Goal: Check status: Check status

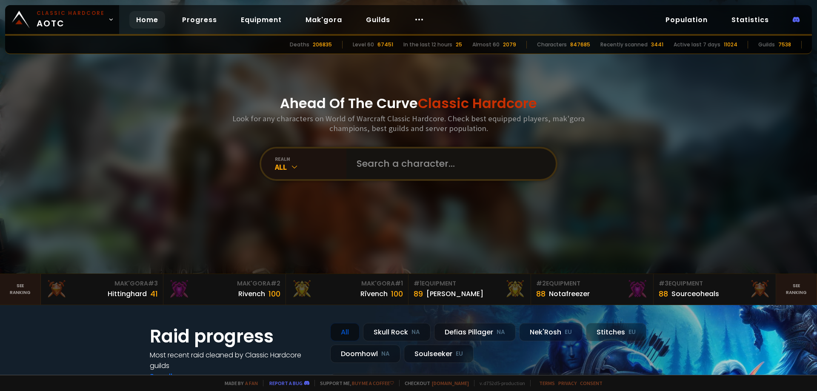
click at [387, 170] on input "text" at bounding box center [448, 163] width 194 height 31
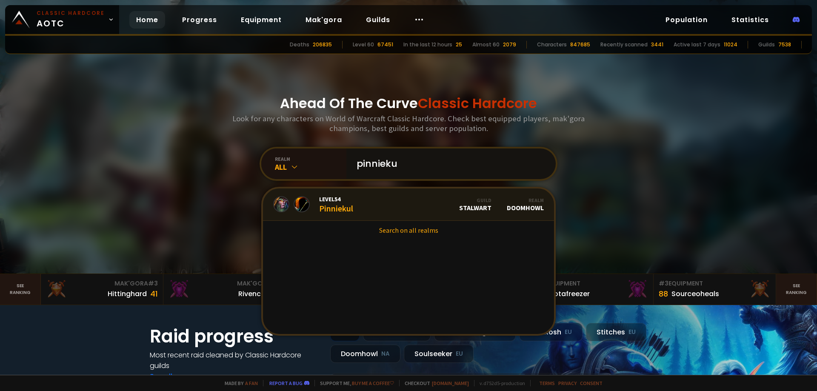
type input "pinnieku"
click at [365, 202] on link "Level 54 Pinniekul Guild Stalwart Realm Doomhowl" at bounding box center [408, 204] width 291 height 32
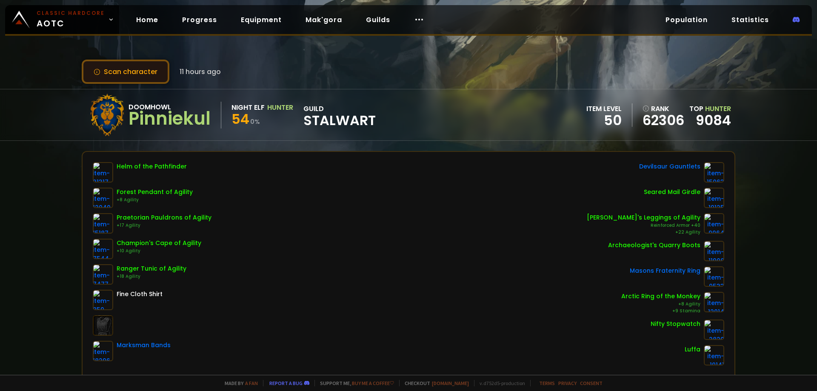
click at [131, 74] on button "Scan character" at bounding box center [126, 72] width 88 height 24
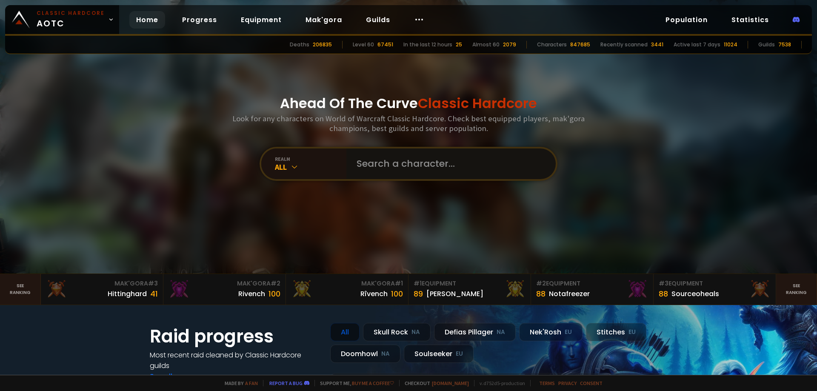
click at [435, 173] on input "text" at bounding box center [448, 163] width 194 height 31
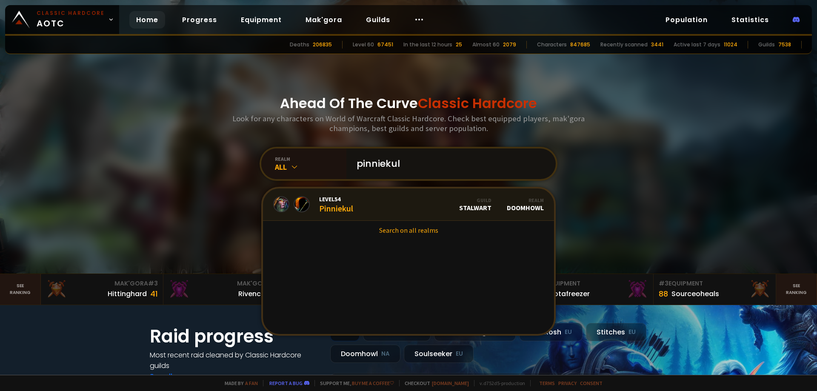
type input "pinniekul"
click at [369, 202] on link "Level 54 Pinniekul Guild Stalwart Realm Doomhowl" at bounding box center [408, 204] width 291 height 32
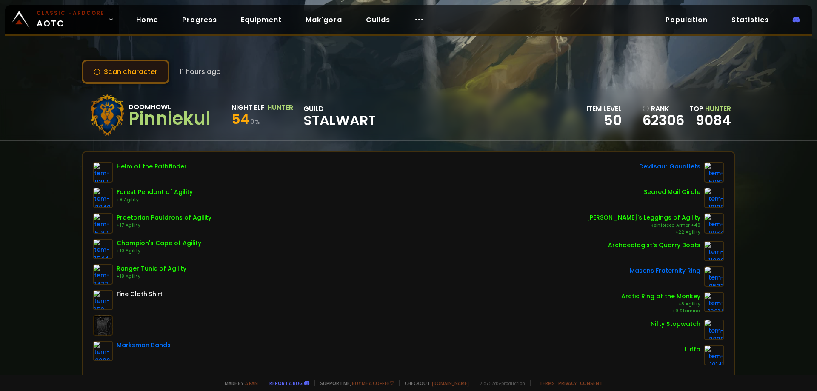
click at [135, 69] on button "Scan character" at bounding box center [126, 72] width 88 height 24
click at [127, 70] on button "Scan character" at bounding box center [126, 72] width 88 height 24
click at [131, 70] on button "Scan character" at bounding box center [126, 72] width 88 height 24
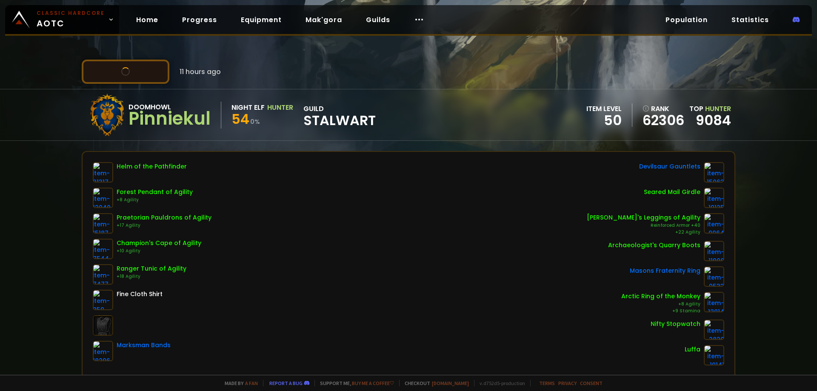
click at [131, 70] on button "Scan character" at bounding box center [126, 72] width 88 height 24
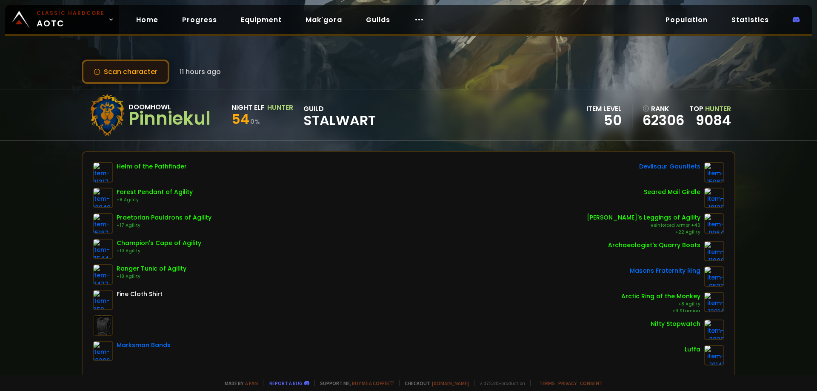
click at [131, 70] on button "Scan character" at bounding box center [126, 72] width 88 height 24
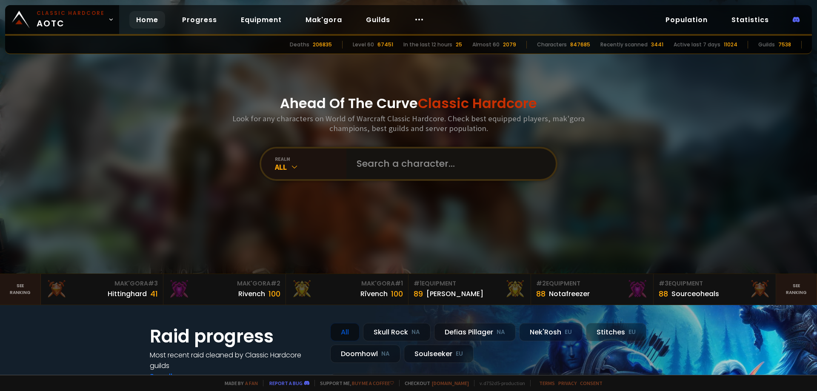
click at [424, 168] on input "text" at bounding box center [448, 163] width 194 height 31
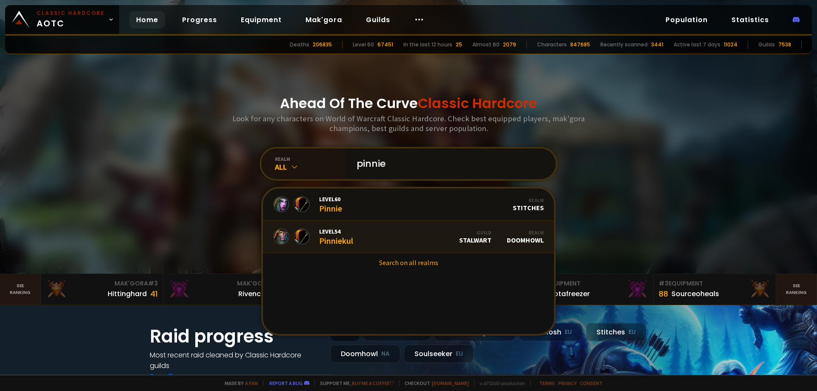
type input "pinnie"
click at [345, 235] on div "Level 54 Pinniekul" at bounding box center [336, 237] width 34 height 18
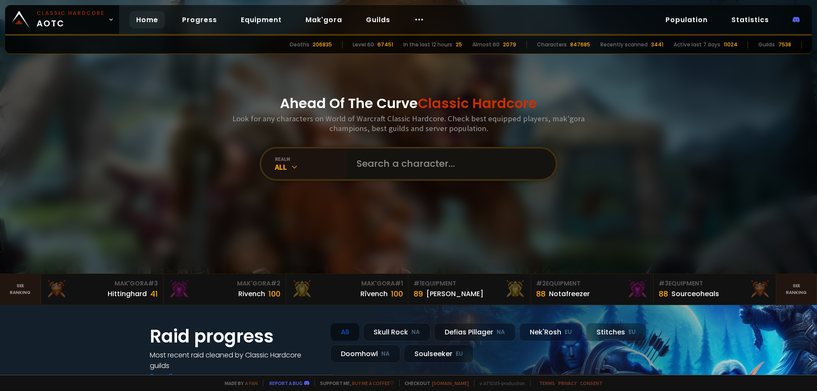
click at [390, 173] on input "text" at bounding box center [448, 163] width 194 height 31
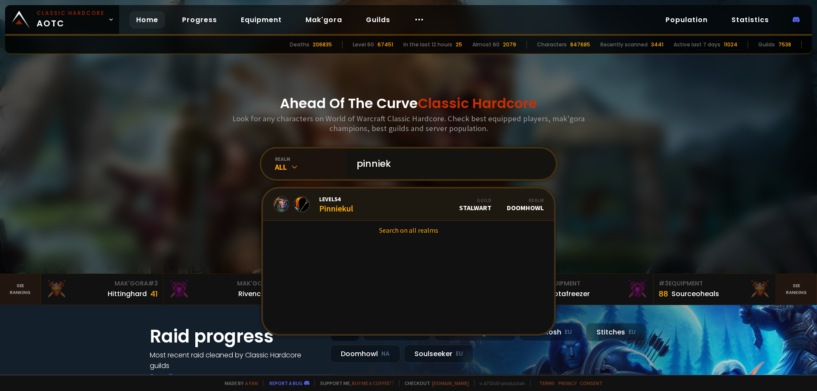
type input "pinniek"
click at [386, 207] on link "Level 54 Pinniekul Guild Stalwart Realm Doomhowl" at bounding box center [408, 204] width 291 height 32
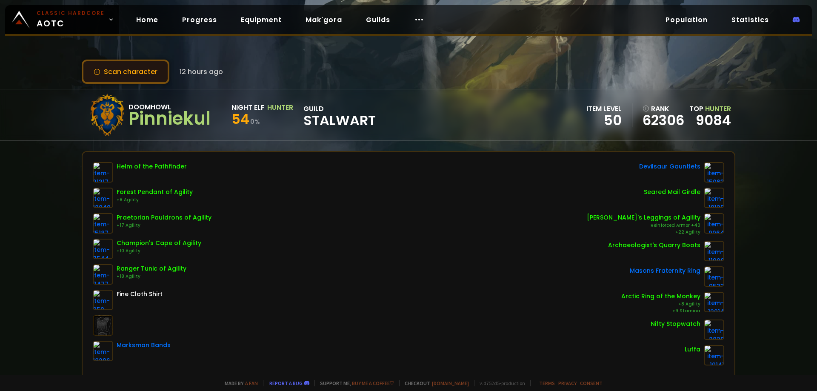
click at [124, 69] on button "Scan character" at bounding box center [126, 72] width 88 height 24
